Goal: Find specific page/section: Find specific page/section

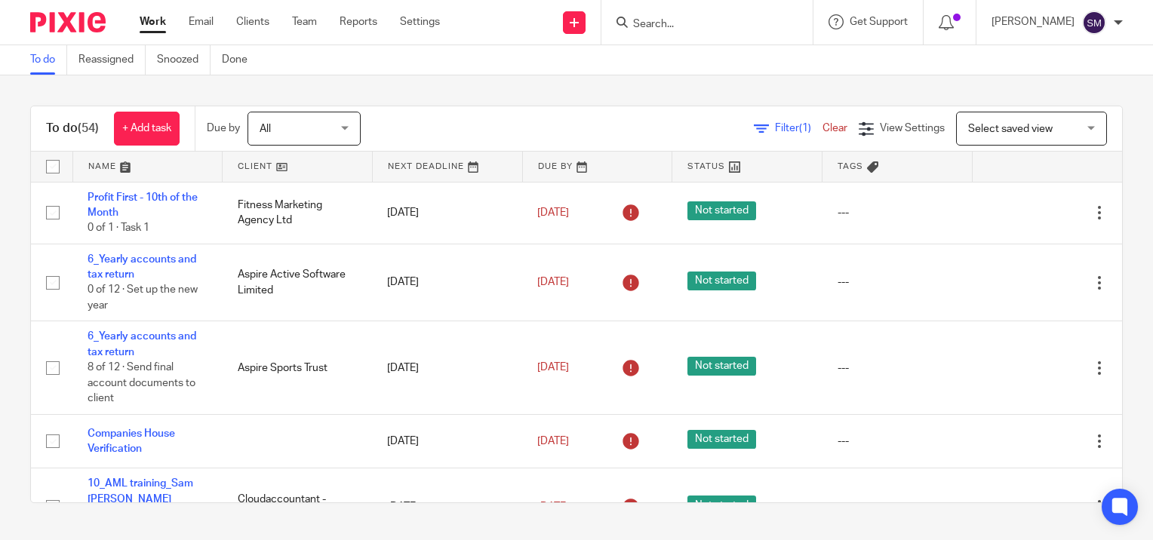
click at [682, 30] on input "Search" at bounding box center [700, 25] width 136 height 14
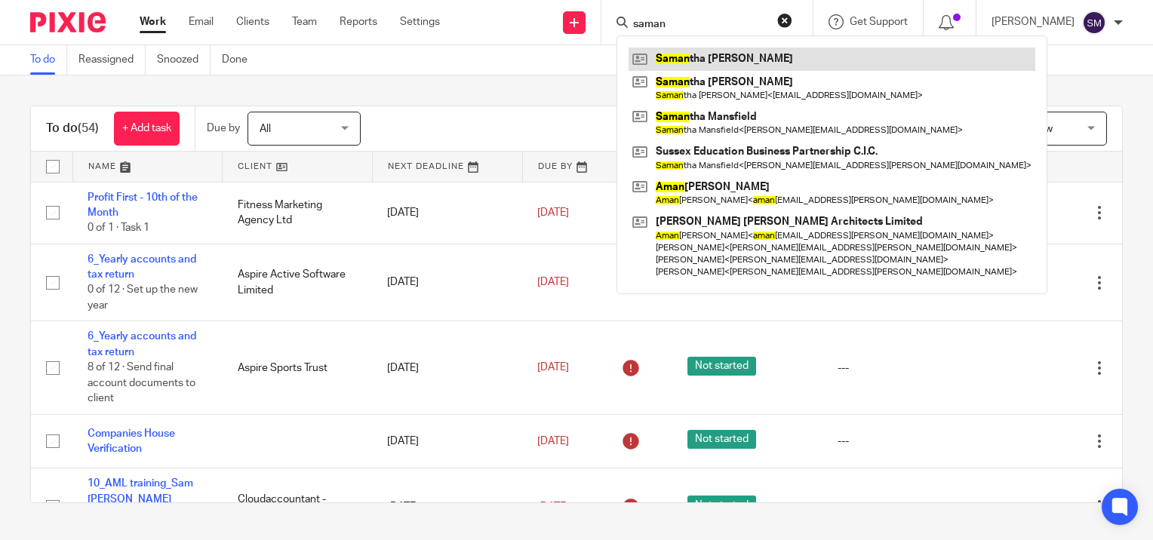
type input "saman"
click at [688, 60] on link at bounding box center [832, 59] width 407 height 23
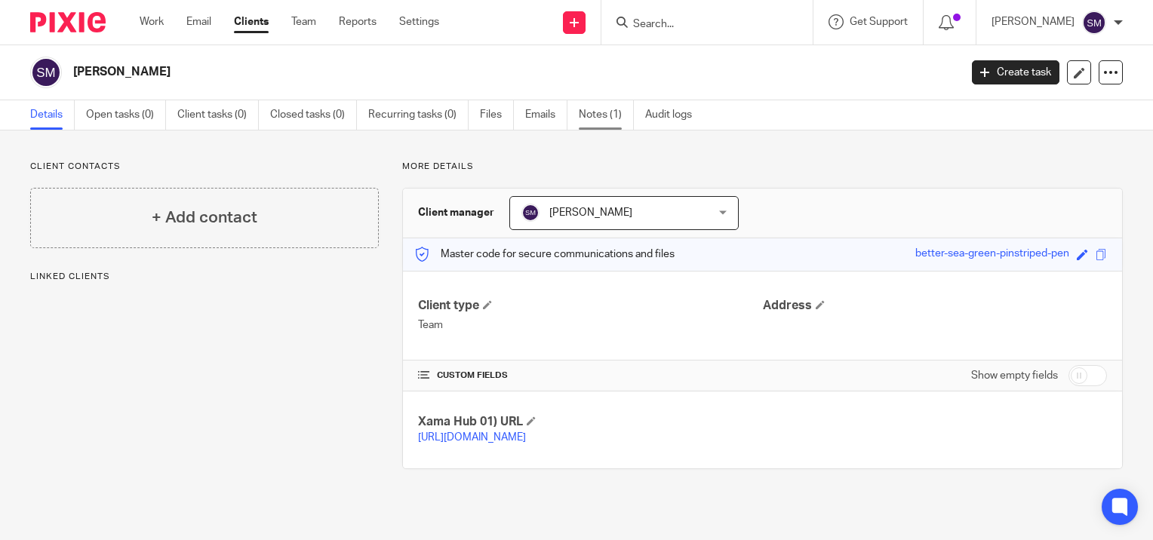
click at [609, 112] on link "Notes (1)" at bounding box center [606, 114] width 55 height 29
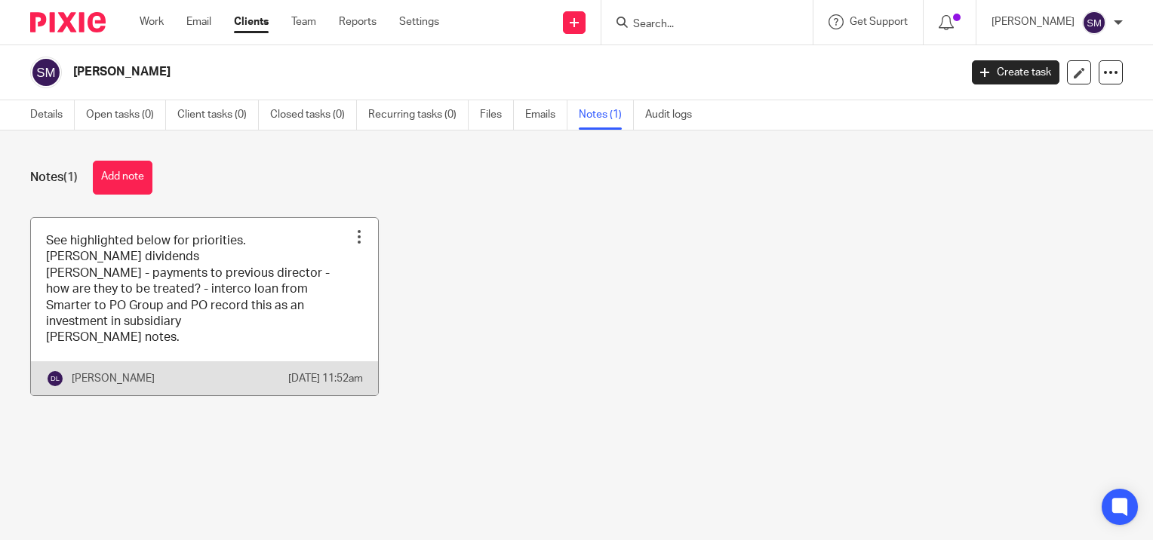
click at [202, 288] on link at bounding box center [204, 306] width 347 height 177
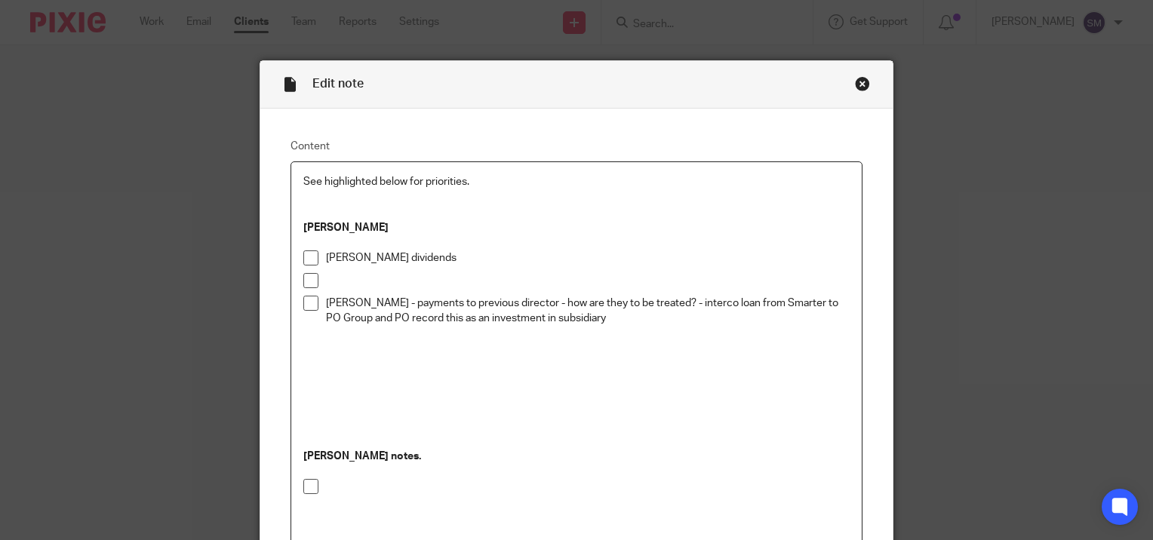
click at [863, 82] on div "Close this dialog window" at bounding box center [862, 83] width 15 height 15
